Goal: Navigation & Orientation: Find specific page/section

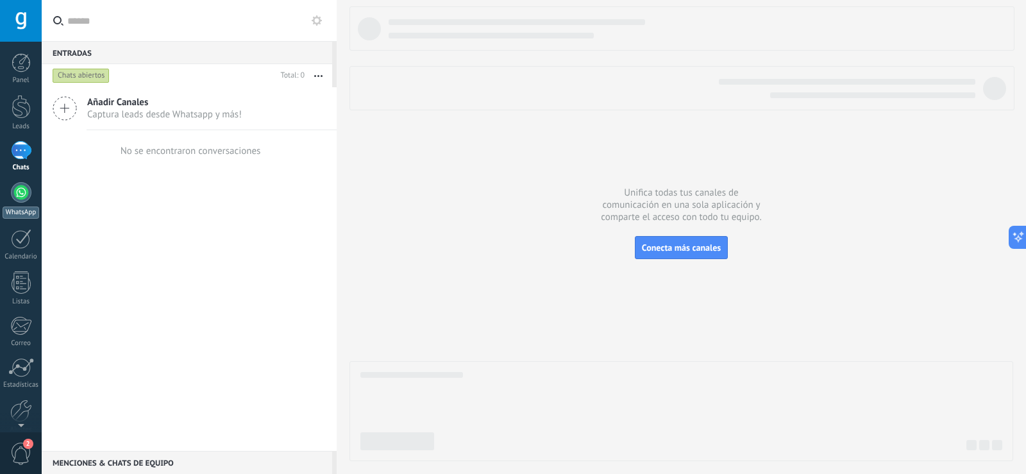
click at [22, 196] on div at bounding box center [21, 192] width 21 height 21
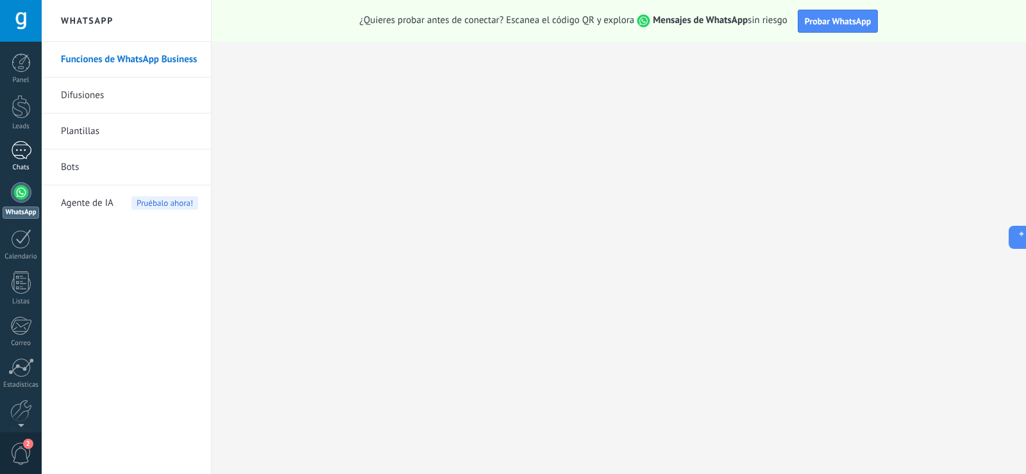
click at [25, 156] on div at bounding box center [21, 150] width 21 height 19
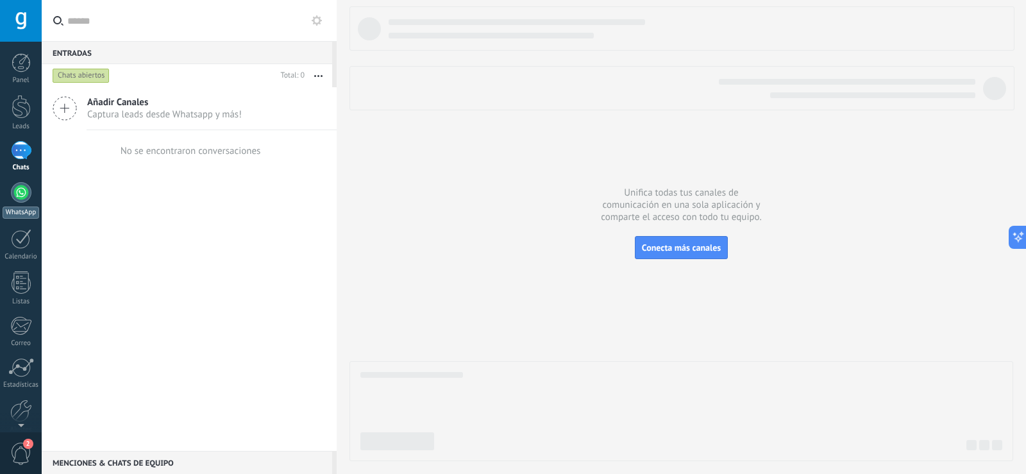
click at [19, 196] on div at bounding box center [21, 192] width 21 height 21
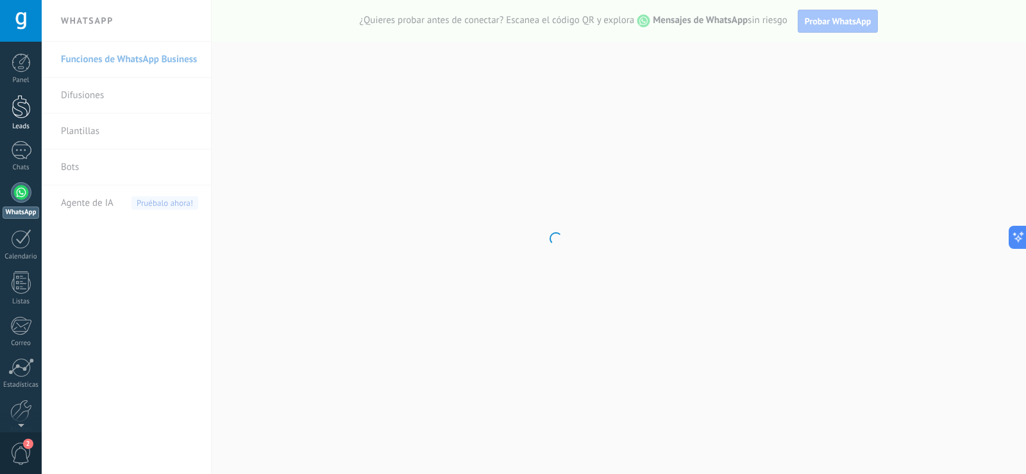
click at [20, 101] on div at bounding box center [21, 107] width 19 height 24
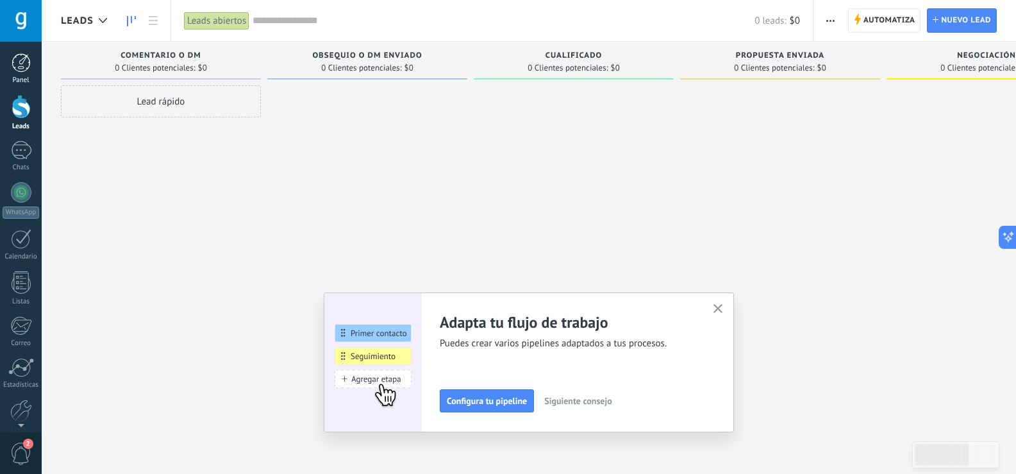
click at [19, 61] on div at bounding box center [21, 62] width 19 height 19
